Goal: Task Accomplishment & Management: Manage account settings

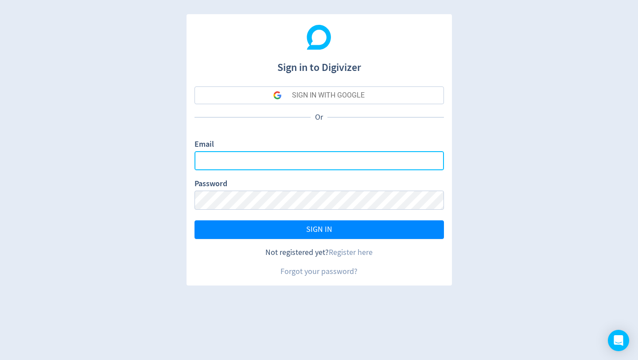
click at [259, 157] on input "Email" at bounding box center [318, 160] width 249 height 19
paste input "[EMAIL_ADDRESS][DOMAIN_NAME]"
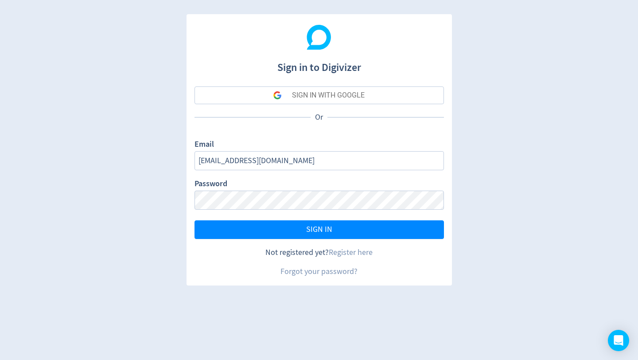
click at [317, 151] on div "Email dm@go-work.com" at bounding box center [318, 154] width 249 height 31
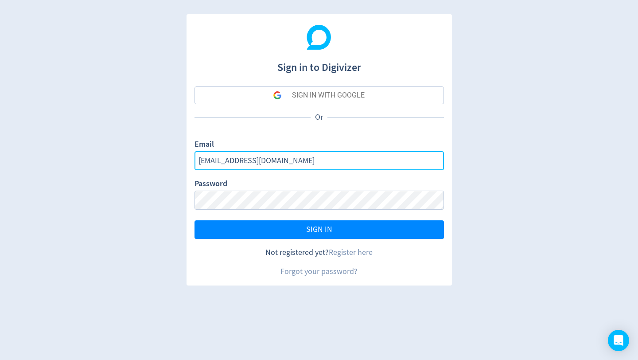
click at [317, 155] on input "[EMAIL_ADDRESS][DOMAIN_NAME]" at bounding box center [318, 160] width 249 height 19
paste input "cX23p3G5pmA4"
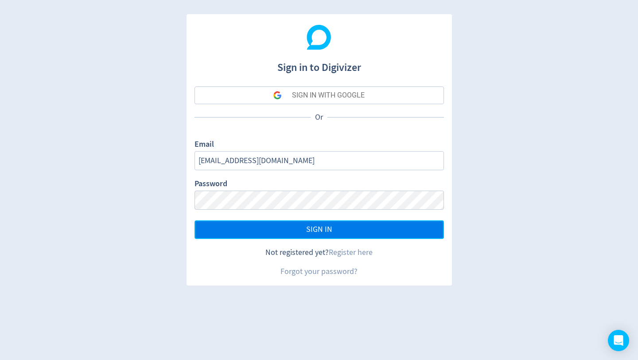
click at [283, 227] on button "SIGN IN" at bounding box center [318, 229] width 249 height 19
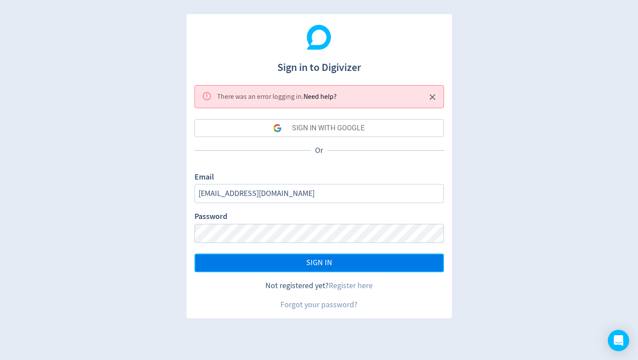
click at [271, 270] on button "SIGN IN" at bounding box center [318, 262] width 249 height 19
click at [271, 260] on button "SIGN IN" at bounding box center [318, 262] width 249 height 19
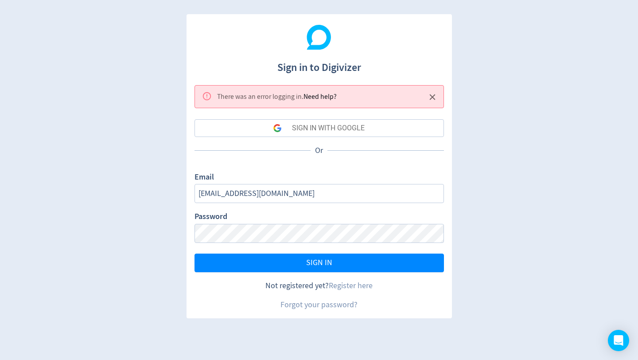
click at [259, 220] on div "Password" at bounding box center [318, 226] width 249 height 31
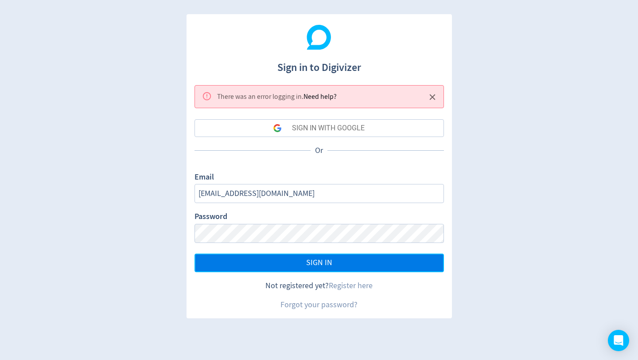
click at [264, 258] on button "SIGN IN" at bounding box center [318, 262] width 249 height 19
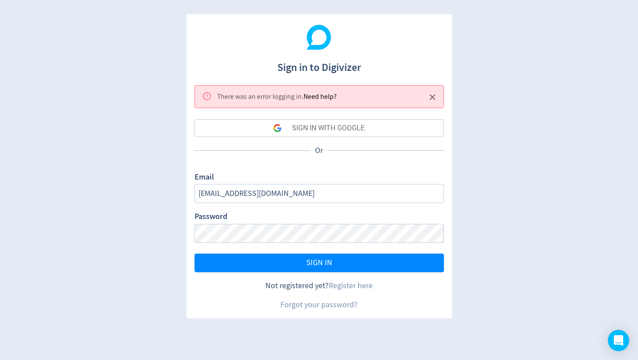
click at [283, 181] on div "Email dm@go-work.com" at bounding box center [318, 186] width 249 height 31
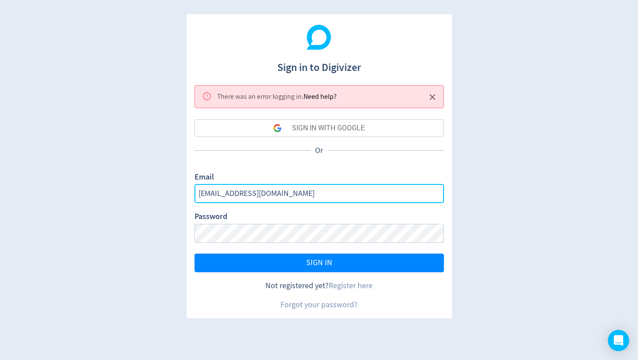
click at [284, 190] on input "[EMAIL_ADDRESS][DOMAIN_NAME]" at bounding box center [318, 193] width 249 height 19
paste input "cX23p3G5pmA4"
drag, startPoint x: 260, startPoint y: 193, endPoint x: 327, endPoint y: 192, distance: 67.3
click at [327, 192] on input "dm@go-work.comcX23p3G5pmA4" at bounding box center [318, 193] width 249 height 19
type input "[EMAIL_ADDRESS][DOMAIN_NAME]"
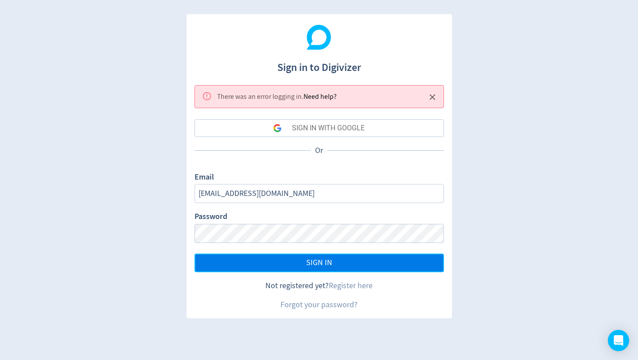
click at [320, 259] on span "SIGN IN" at bounding box center [319, 263] width 26 height 8
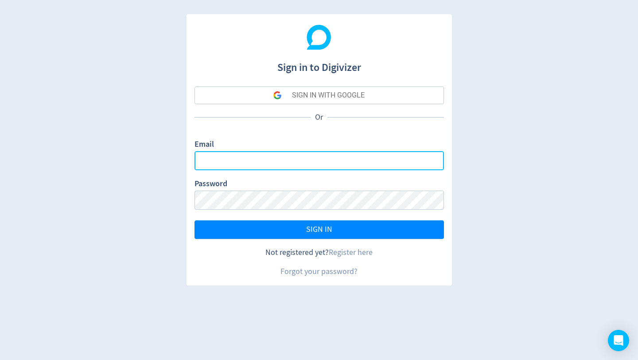
click at [276, 163] on input "Email" at bounding box center [318, 160] width 249 height 19
type input "[EMAIL_ADDRESS][DOMAIN_NAME]"
